Goal: Information Seeking & Learning: Learn about a topic

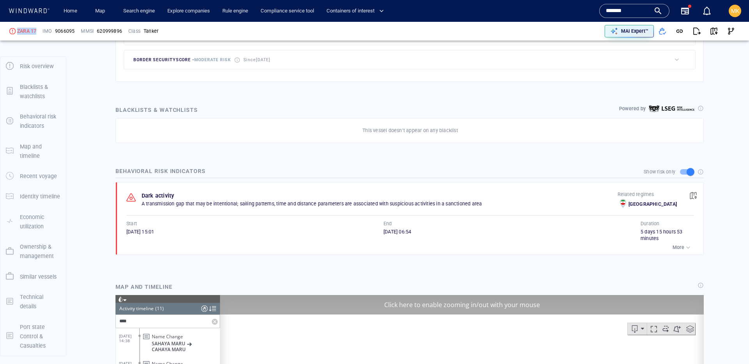
scroll to position [54, 0]
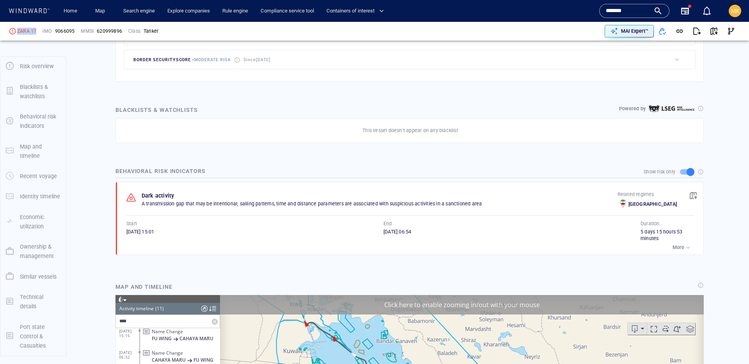
click at [697, 195] on button "button" at bounding box center [692, 195] width 17 height 17
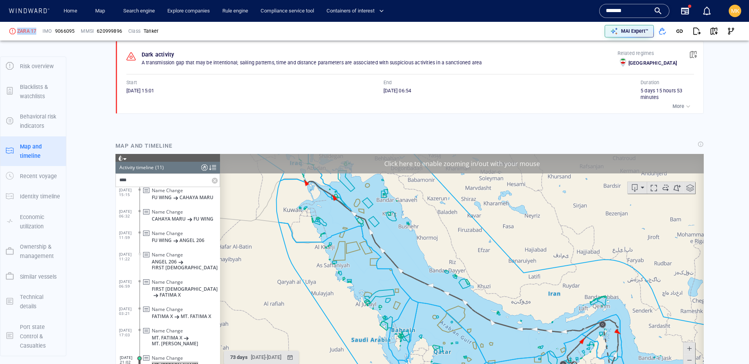
scroll to position [548, 0]
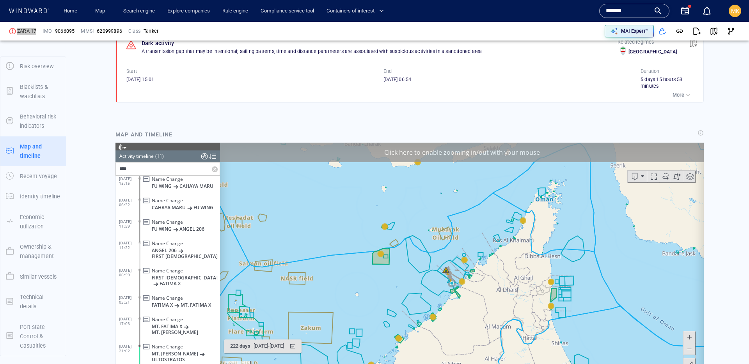
click at [214, 167] on label at bounding box center [216, 168] width 8 height 13
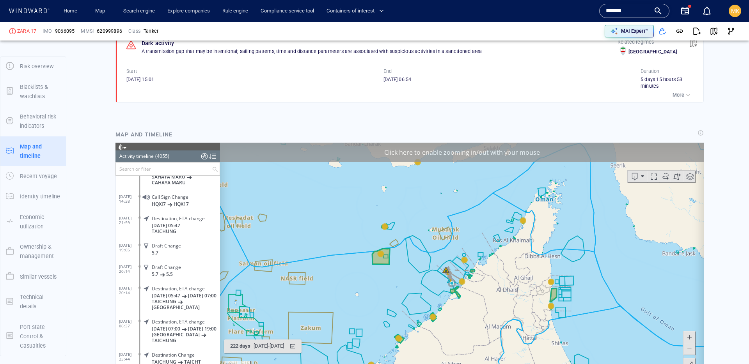
click at [227, 100] on div "More" at bounding box center [409, 95] width 567 height 11
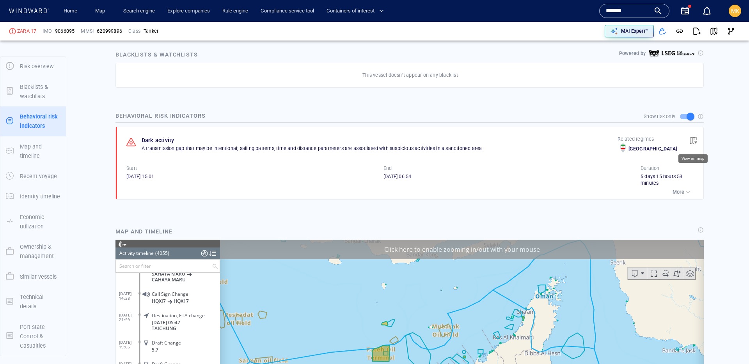
click at [696, 140] on span "button" at bounding box center [693, 140] width 8 height 8
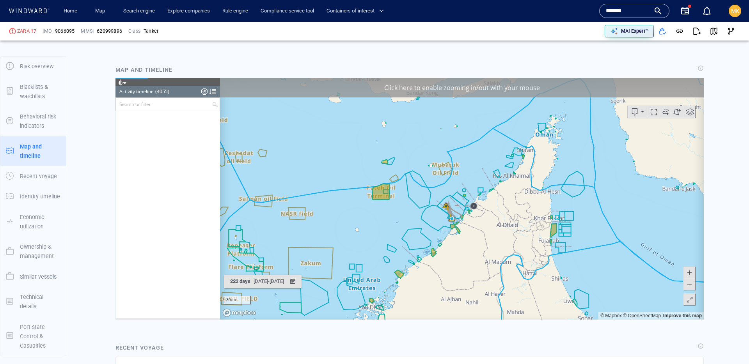
scroll to position [86758, 0]
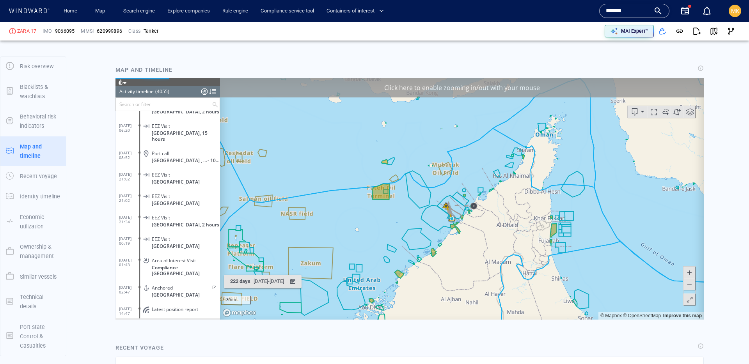
drag, startPoint x: 218, startPoint y: 122, endPoint x: 325, endPoint y: 410, distance: 307.7
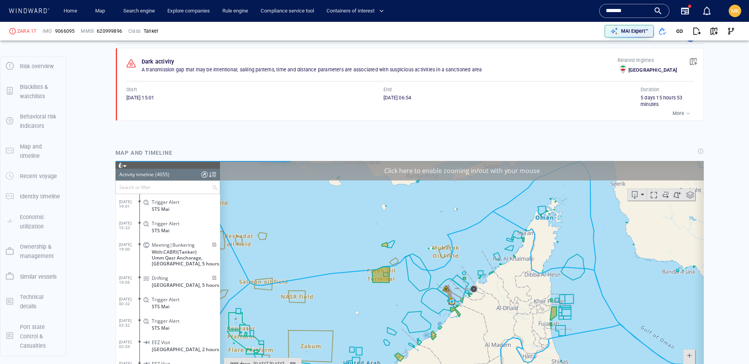
scroll to position [372, 0]
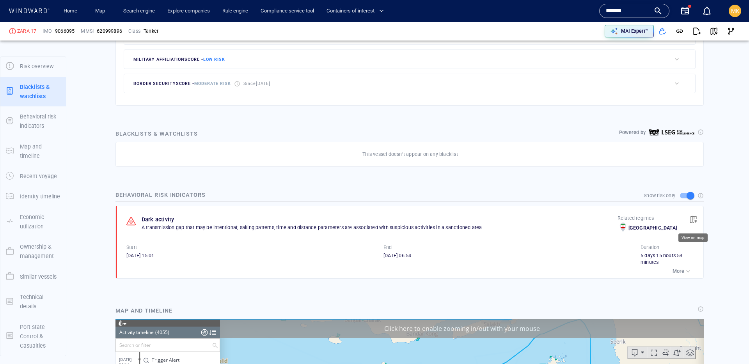
click at [694, 220] on span "button" at bounding box center [693, 220] width 8 height 8
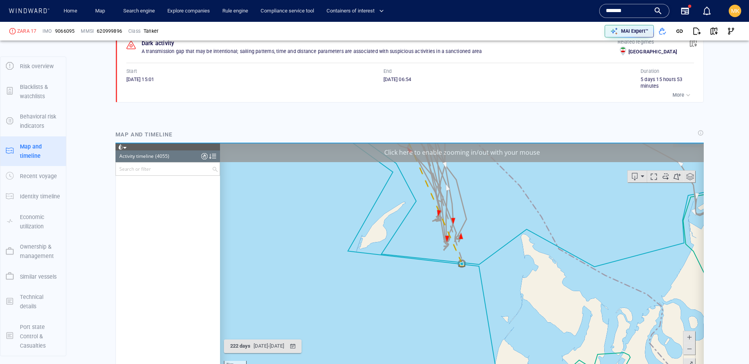
scroll to position [84491, 0]
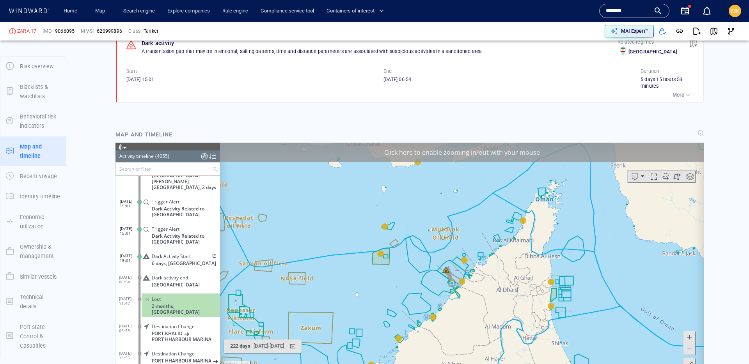
click at [212, 253] on span at bounding box center [213, 255] width 7 height 5
drag, startPoint x: 17, startPoint y: 31, endPoint x: 48, endPoint y: 30, distance: 30.8
click at [48, 30] on div "ZARA 17 IMO 9066095 MMSI 620999896 Class Tanker" at bounding box center [191, 30] width 370 height 23
drag, startPoint x: 23, startPoint y: 32, endPoint x: 19, endPoint y: 31, distance: 4.4
click at [23, 31] on div "ZARA 17" at bounding box center [26, 31] width 19 height 7
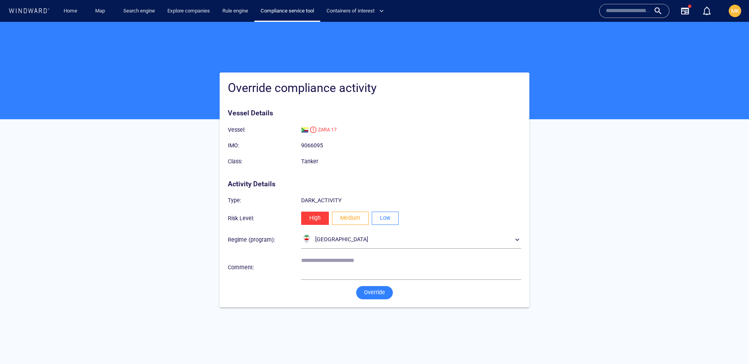
click at [385, 223] on span "Low" at bounding box center [385, 218] width 11 height 10
click at [335, 263] on textarea at bounding box center [411, 267] width 220 height 20
type textarea "**********"
click at [370, 294] on span "Override" at bounding box center [374, 293] width 21 height 10
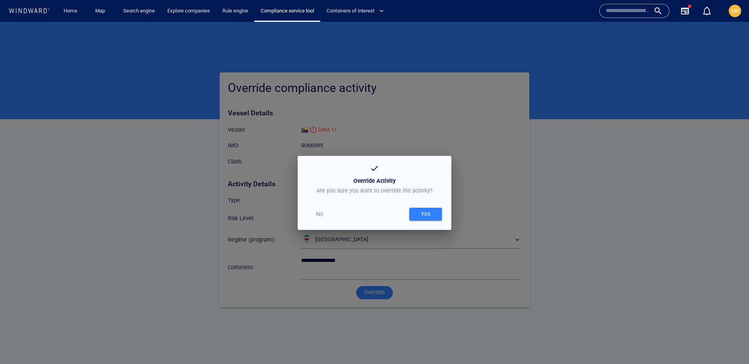
click at [424, 218] on div "Yes" at bounding box center [425, 214] width 12 height 13
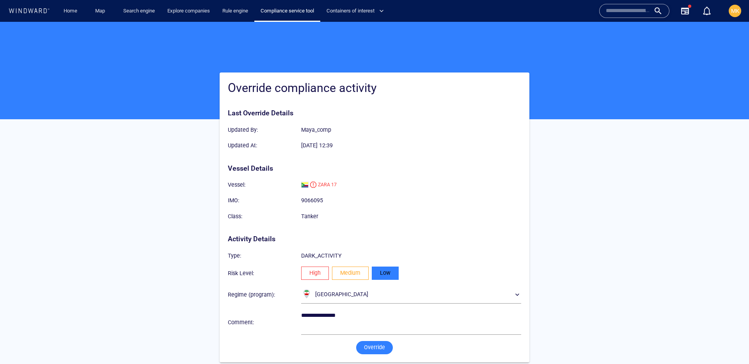
click at [373, 347] on span "Override" at bounding box center [374, 348] width 21 height 10
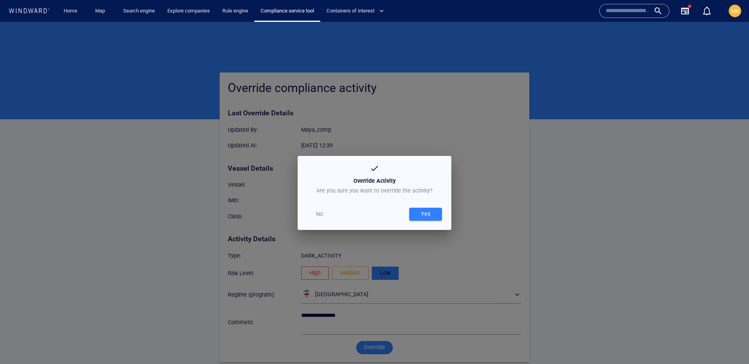
click at [428, 212] on div "Yes" at bounding box center [425, 214] width 12 height 13
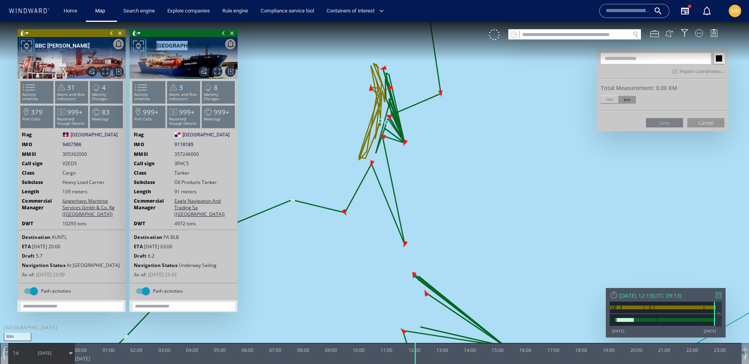
drag, startPoint x: 432, startPoint y: 200, endPoint x: 411, endPoint y: 118, distance: 85.0
click at [411, 118] on canvas "Map" at bounding box center [374, 189] width 749 height 335
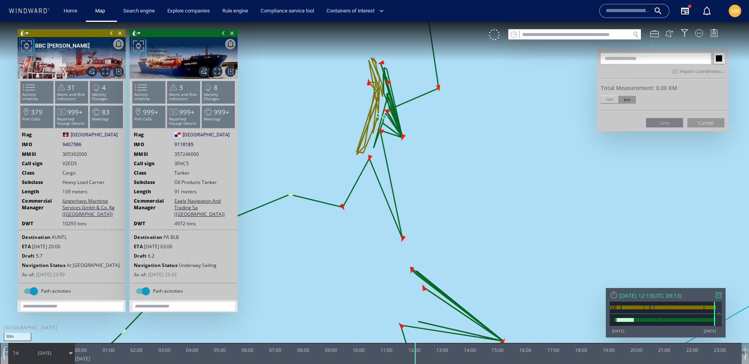
click at [50, 358] on span "[DATE]" at bounding box center [44, 353] width 39 height 19
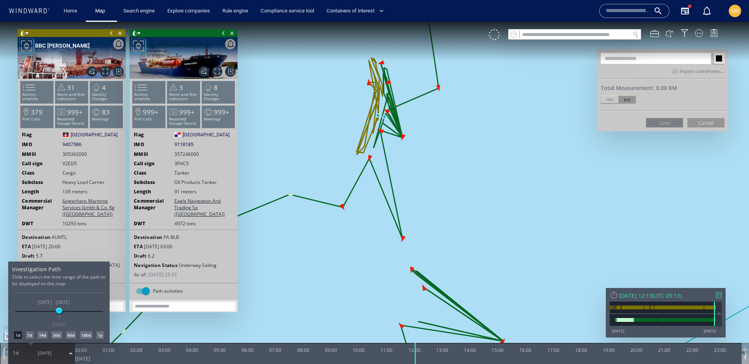
click at [708, 292] on div at bounding box center [374, 193] width 749 height 342
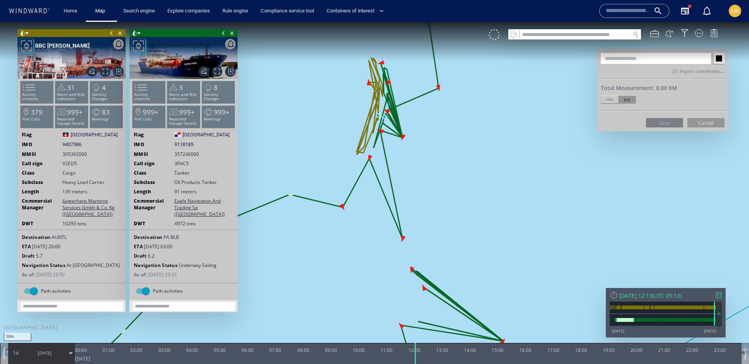
click at [714, 296] on div "Wed 02/07/2025 12:13 ( UTC 09:13 )" at bounding box center [665, 295] width 112 height 7
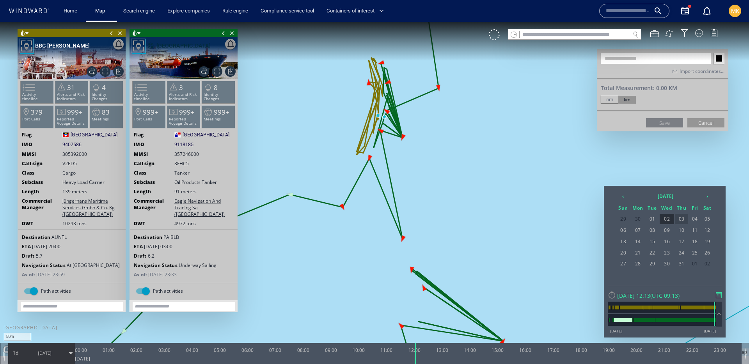
click at [684, 221] on span "03" at bounding box center [681, 219] width 13 height 10
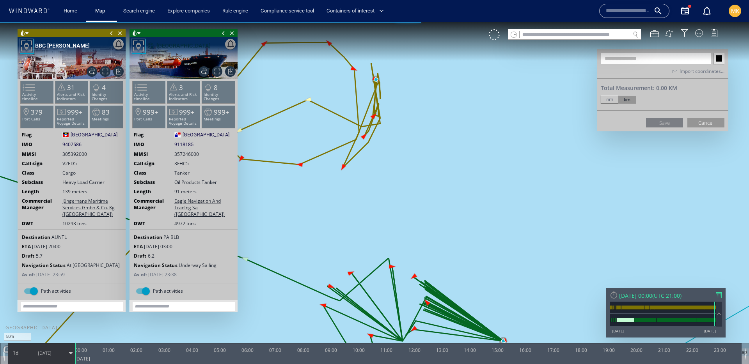
click at [435, 194] on canvas "Map" at bounding box center [374, 189] width 749 height 335
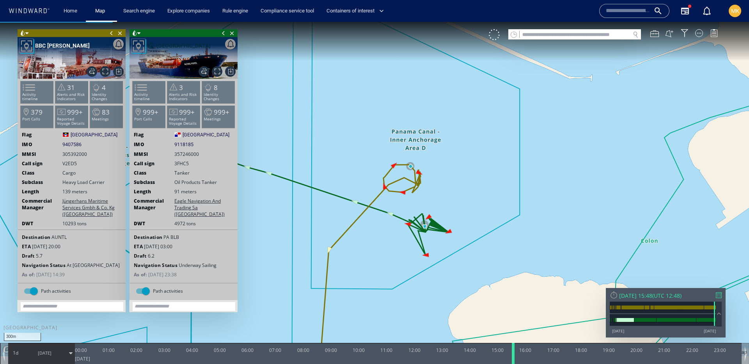
drag, startPoint x: 76, startPoint y: 356, endPoint x: 513, endPoint y: 362, distance: 437.9
click at [513, 364] on div at bounding box center [514, 353] width 8 height 21
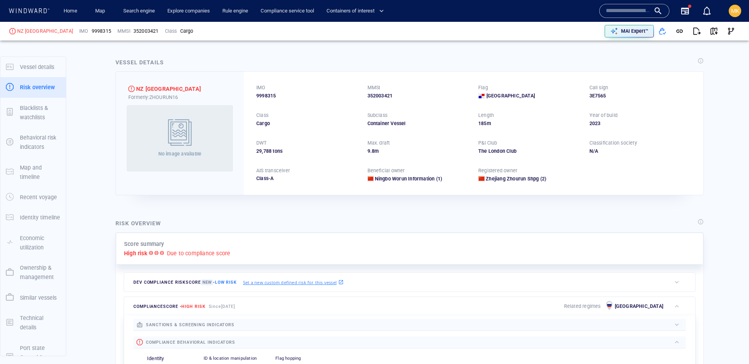
scroll to position [20, 0]
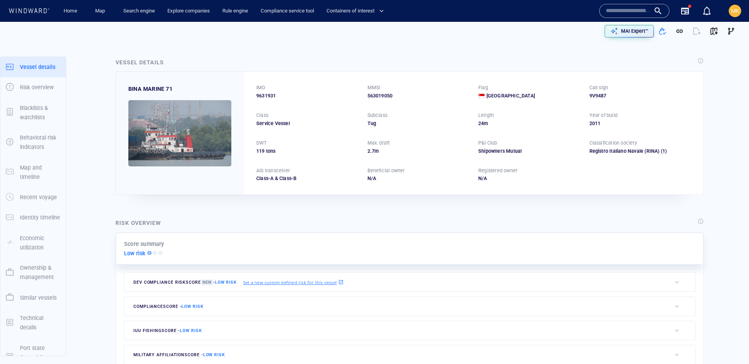
click at [628, 4] on div at bounding box center [634, 11] width 70 height 14
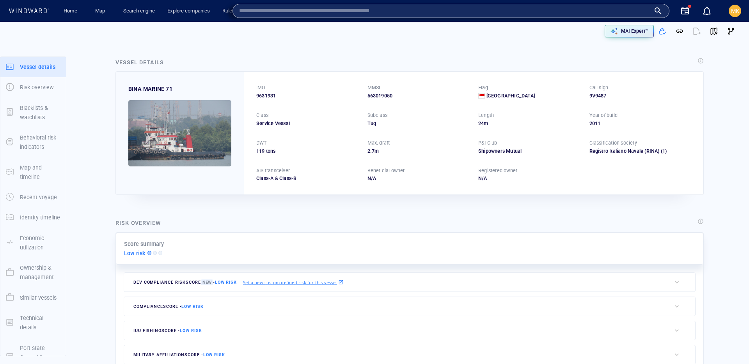
click at [630, 11] on input "text" at bounding box center [444, 11] width 411 height 12
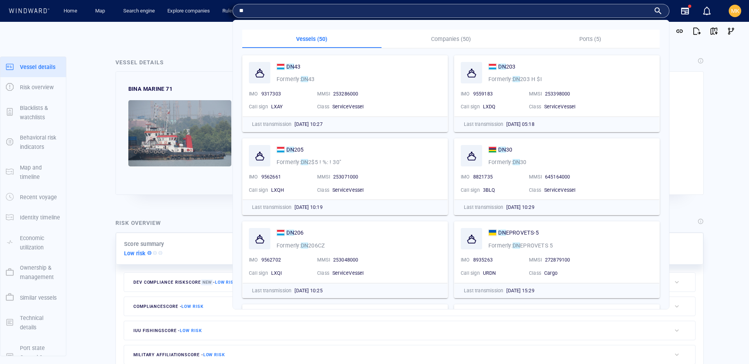
type input "**"
click at [428, 34] on p "Companies (50)" at bounding box center [451, 38] width 130 height 9
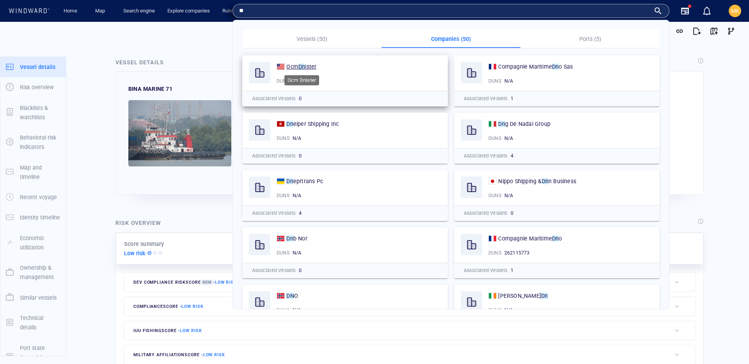
click at [298, 66] on span "Ocm" at bounding box center [292, 67] width 12 height 6
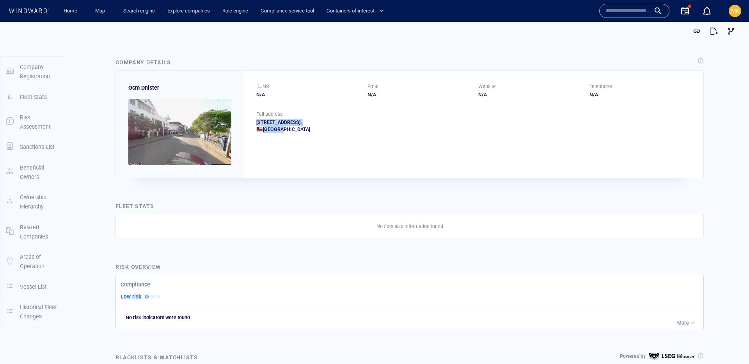
drag, startPoint x: 256, startPoint y: 122, endPoint x: 283, endPoint y: 133, distance: 29.5
click at [283, 133] on div "Full address [STREET_ADDRESS]. [GEOGRAPHIC_DATA]" at bounding box center [473, 128] width 459 height 35
drag, startPoint x: 125, startPoint y: 89, endPoint x: 193, endPoint y: 89, distance: 68.2
click at [187, 92] on div "Ocm Dnister" at bounding box center [180, 124] width 128 height 107
copy span "Ocm Dnister"
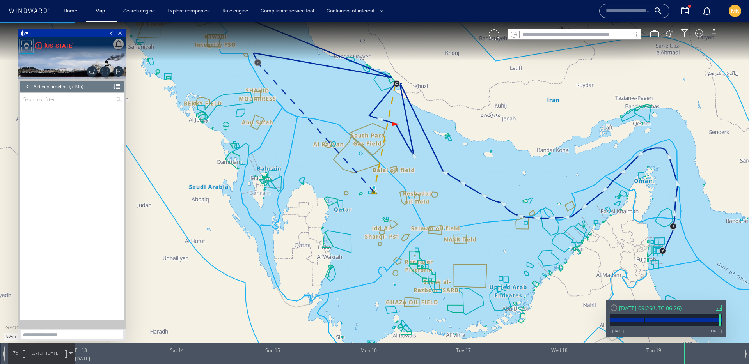
scroll to position [152149, 0]
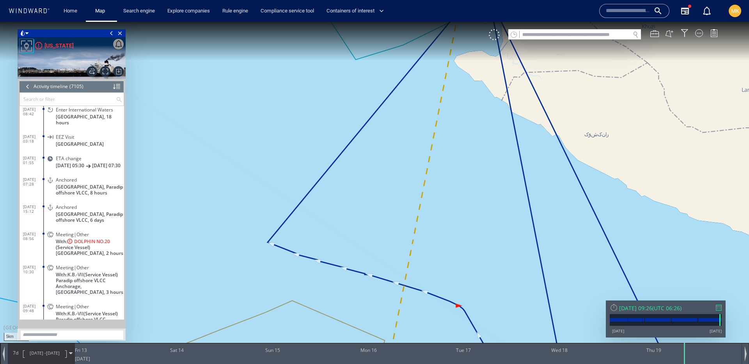
drag, startPoint x: 454, startPoint y: 65, endPoint x: 462, endPoint y: 160, distance: 95.5
click at [454, 192] on canvas "Map" at bounding box center [374, 189] width 749 height 335
